Goal: Task Accomplishment & Management: Manage account settings

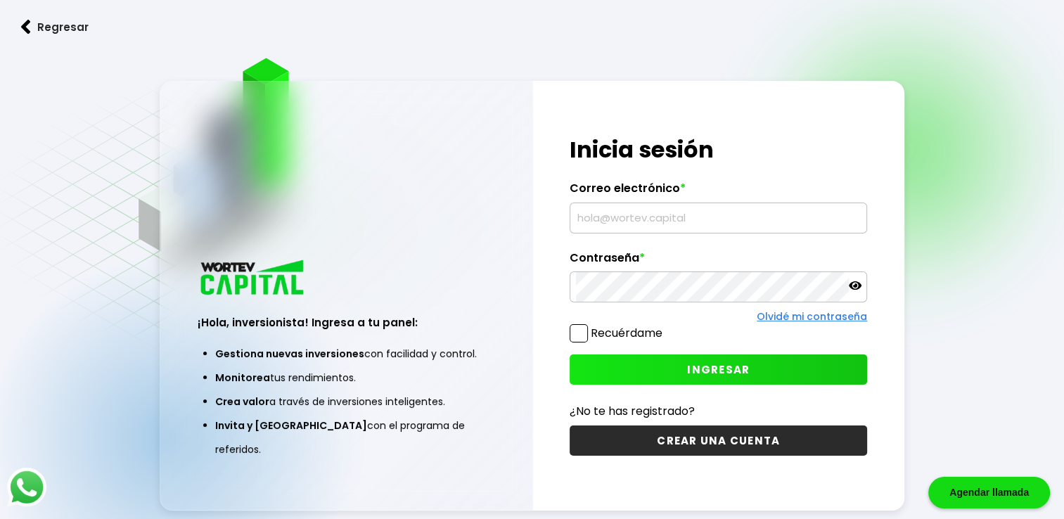
type input "[EMAIL_ADDRESS][DOMAIN_NAME]"
click at [704, 377] on button "INGRESAR" at bounding box center [719, 370] width 298 height 30
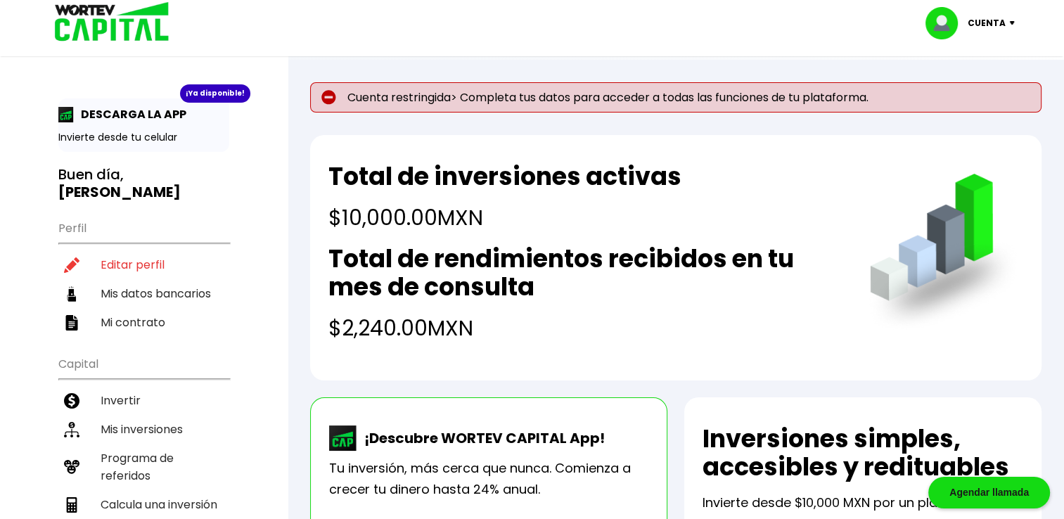
click at [984, 18] on p "Cuenta" at bounding box center [987, 23] width 38 height 21
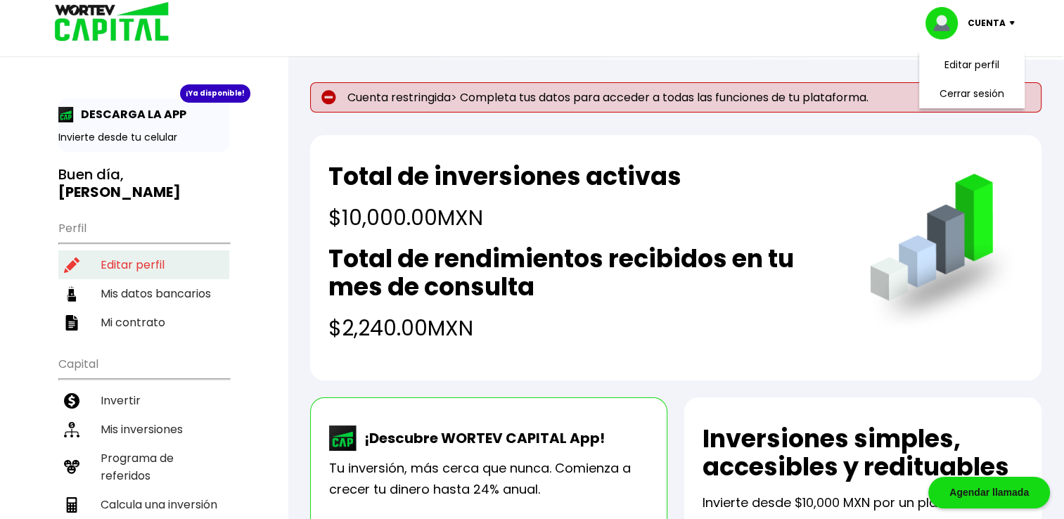
click at [158, 263] on li "Editar perfil" at bounding box center [143, 264] width 171 height 29
select select "Hombre"
select select "Licenciatura"
select select "[PERSON_NAME]"
select select "BBVA Bancomer"
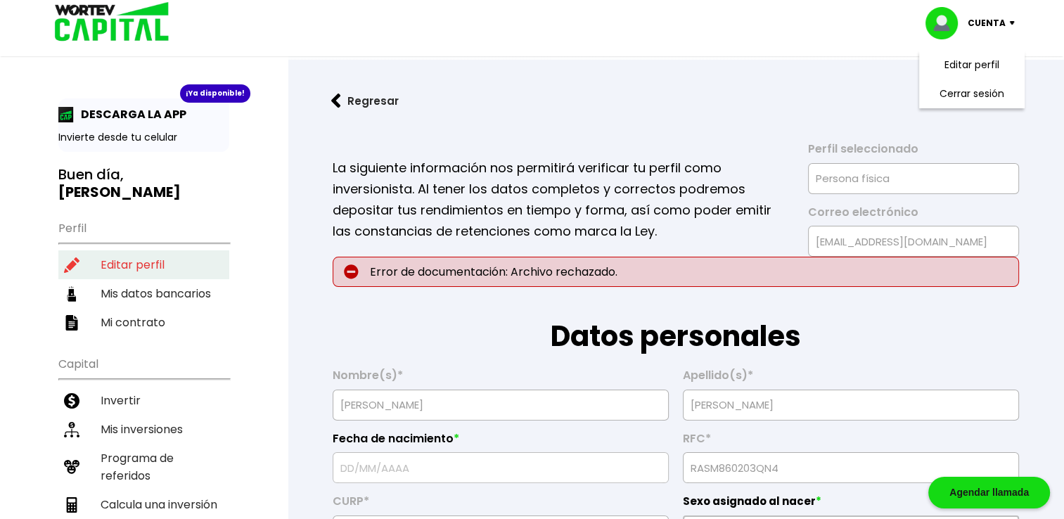
type input "[DATE]"
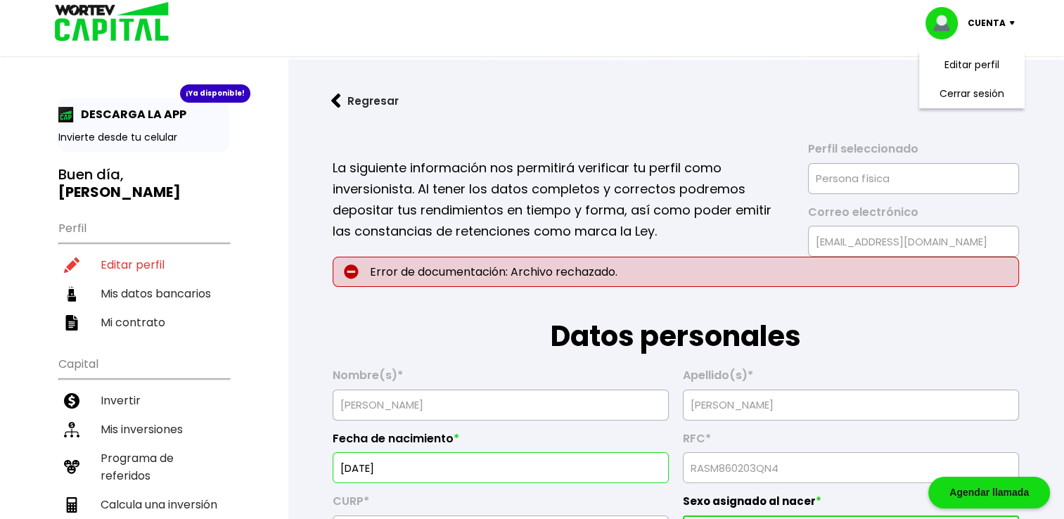
click at [736, 272] on p "Error de documentación: Archivo rechazado." at bounding box center [676, 272] width 687 height 30
click at [637, 265] on p "Error de documentación: Archivo rechazado." at bounding box center [676, 272] width 687 height 30
drag, startPoint x: 637, startPoint y: 265, endPoint x: 504, endPoint y: 260, distance: 133.1
click at [504, 260] on p "Error de documentación: Archivo rechazado." at bounding box center [676, 272] width 687 height 30
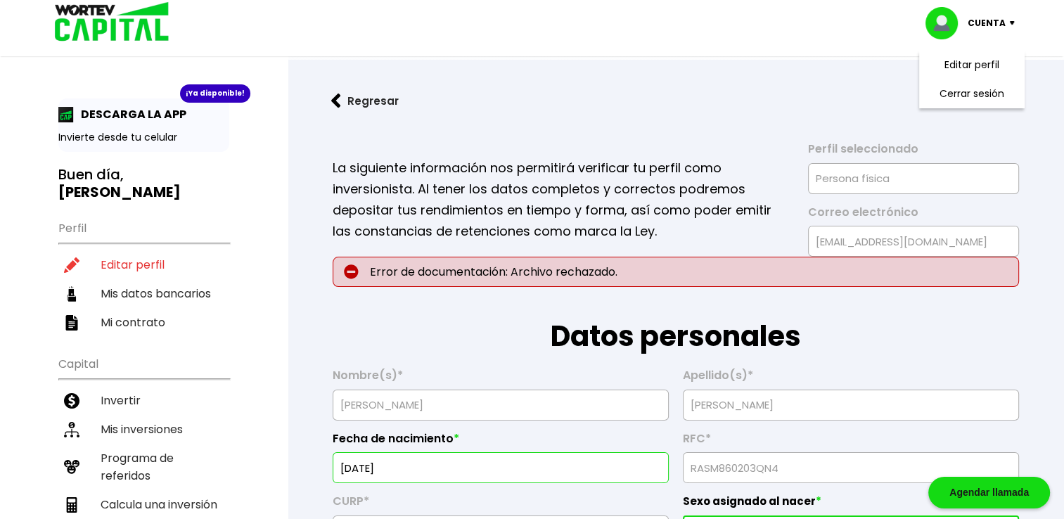
click at [714, 146] on div "La siguiente información nos permitirá verificar tu perfil como inversionista. …" at bounding box center [676, 199] width 687 height 115
click at [149, 272] on li "Editar perfil" at bounding box center [143, 264] width 171 height 29
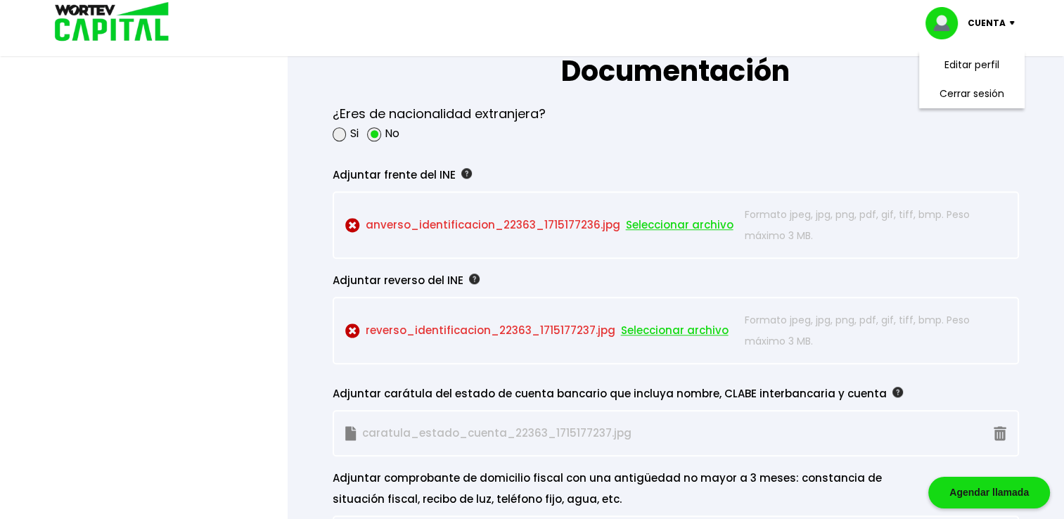
scroll to position [1266, 0]
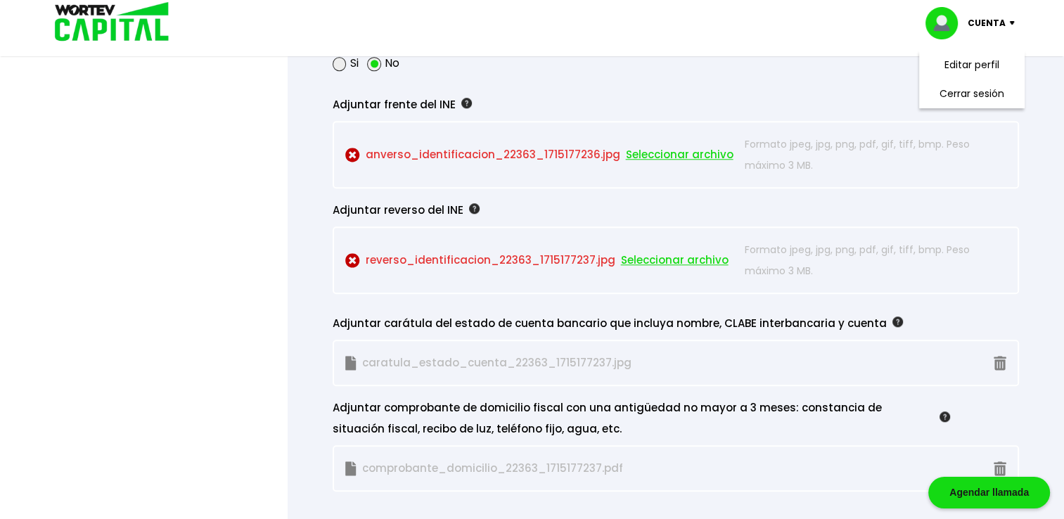
click at [662, 148] on span "Seleccionar archivo" at bounding box center [680, 154] width 108 height 21
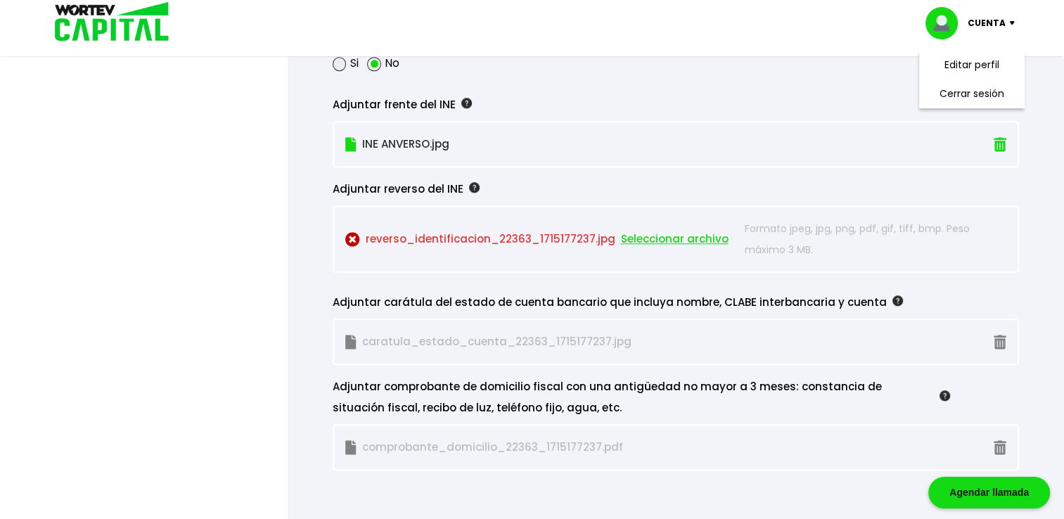
click at [675, 233] on span "Seleccionar archivo" at bounding box center [675, 239] width 108 height 21
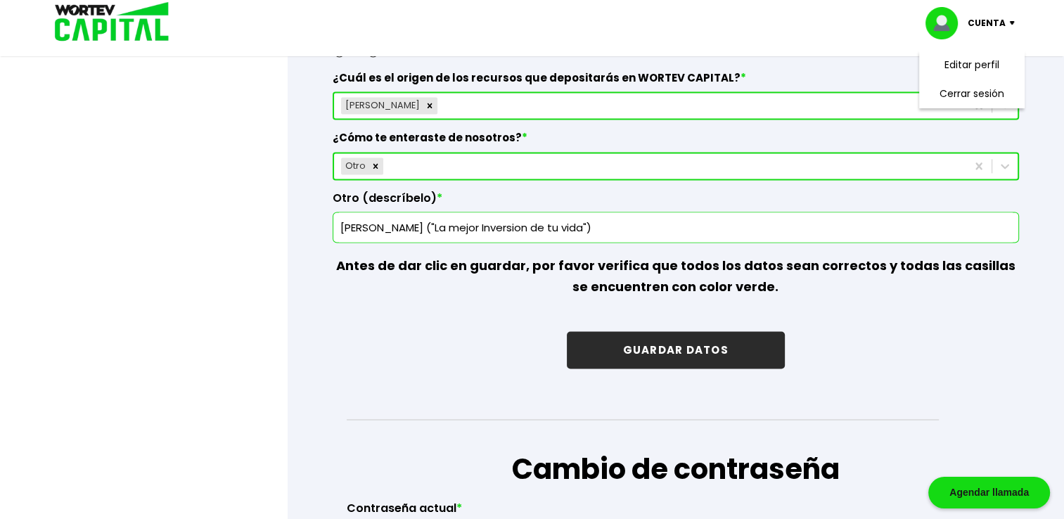
scroll to position [2181, 0]
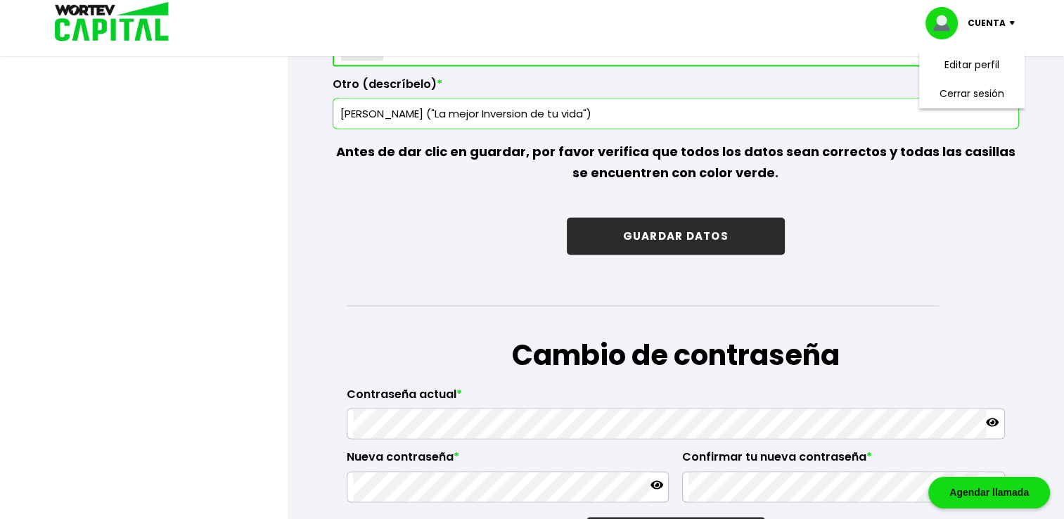
click at [673, 217] on button "GUARDAR DATOS" at bounding box center [676, 235] width 218 height 37
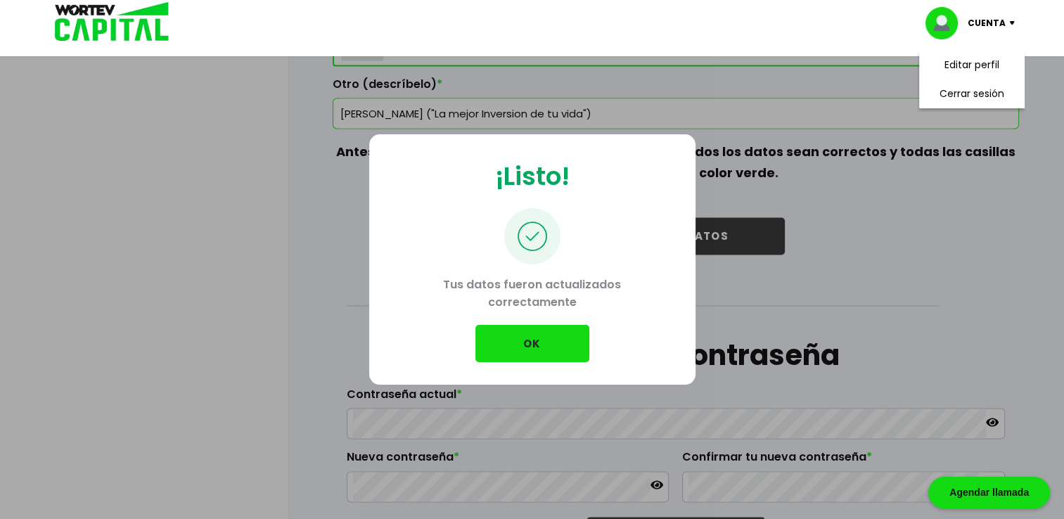
click at [542, 337] on button "OK" at bounding box center [533, 343] width 114 height 37
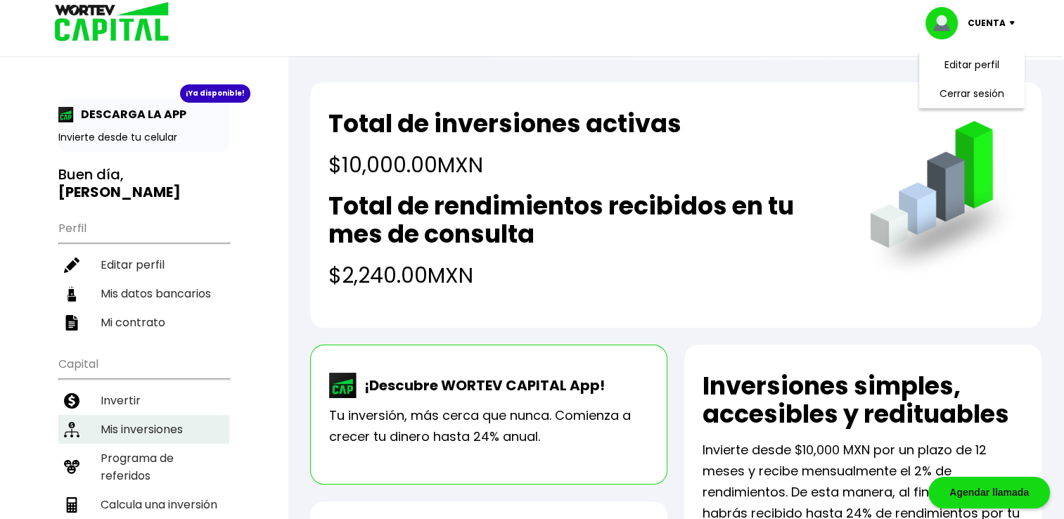
click at [113, 421] on li "Mis inversiones" at bounding box center [143, 429] width 171 height 29
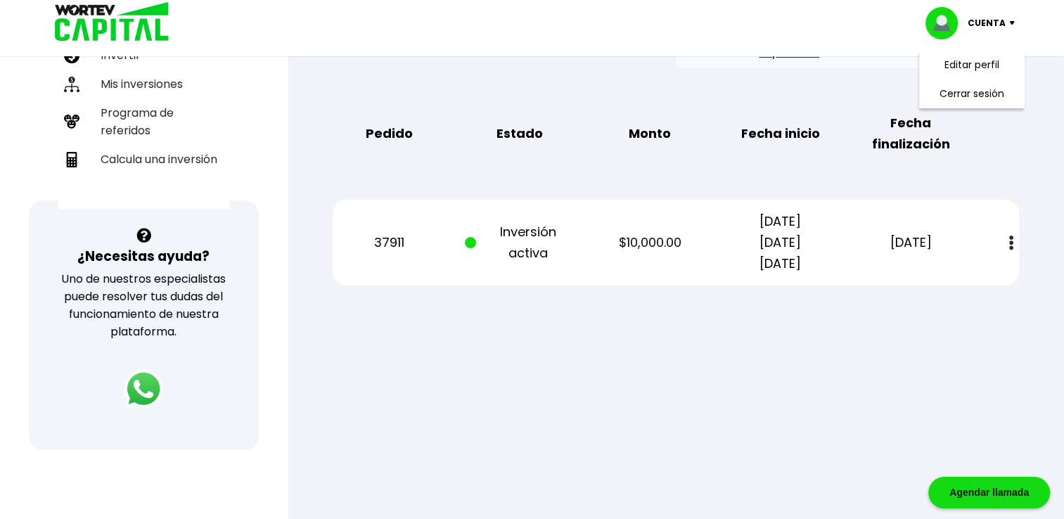
scroll to position [352, 0]
